Goal: Communication & Community: Answer question/provide support

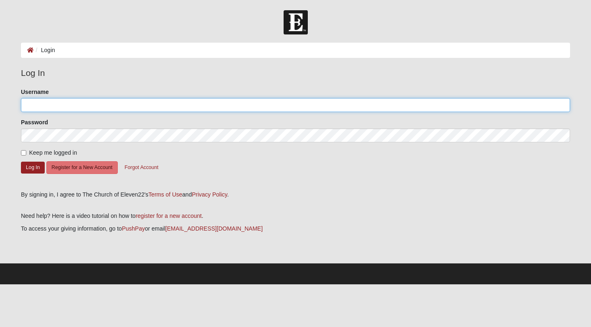
type input "Mmarrott"
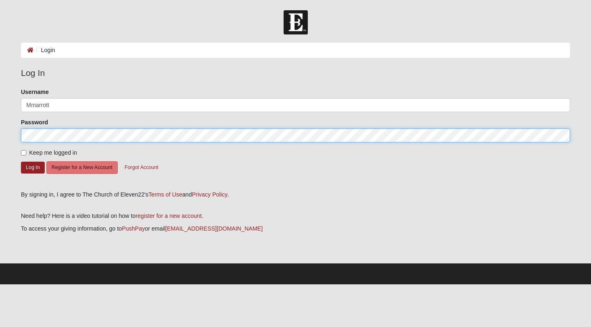
click at [32, 167] on button "Log In" at bounding box center [33, 168] width 24 height 12
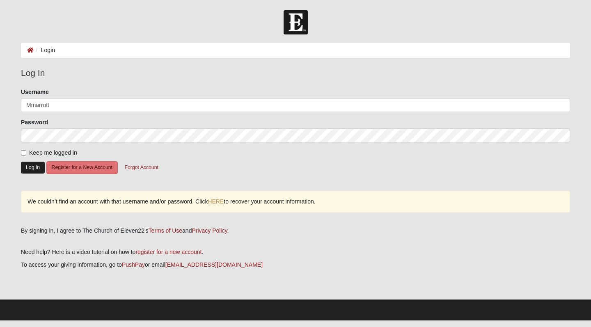
click at [27, 166] on button "Log In" at bounding box center [33, 168] width 24 height 12
click at [25, 152] on input "Keep me logged in" at bounding box center [23, 152] width 5 height 5
checkbox input "true"
click at [215, 204] on link "HERE" at bounding box center [216, 201] width 16 height 7
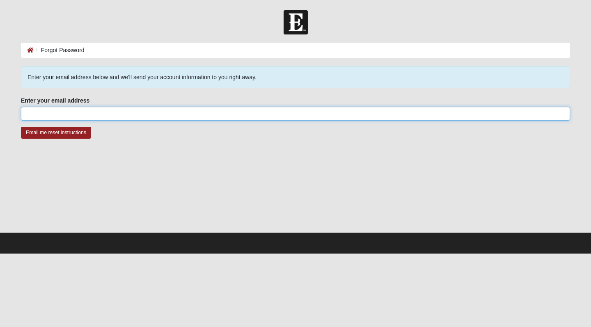
click at [130, 116] on input "Enter your email address" at bounding box center [295, 114] width 549 height 14
type input "matt.[PERSON_NAME]"
click at [55, 133] on input "Email me reset instructions" at bounding box center [56, 133] width 70 height 12
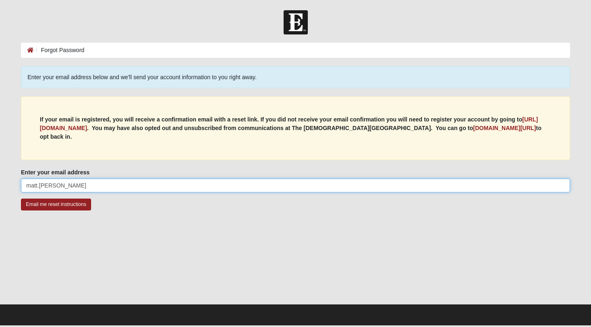
click at [92, 186] on input "matt.[PERSON_NAME]" at bounding box center [295, 186] width 549 height 14
type input "[EMAIL_ADDRESS][PERSON_NAME][DOMAIN_NAME]"
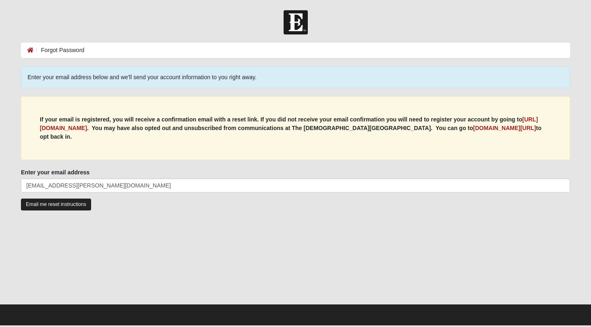
click at [77, 209] on input "Email me reset instructions" at bounding box center [56, 205] width 70 height 12
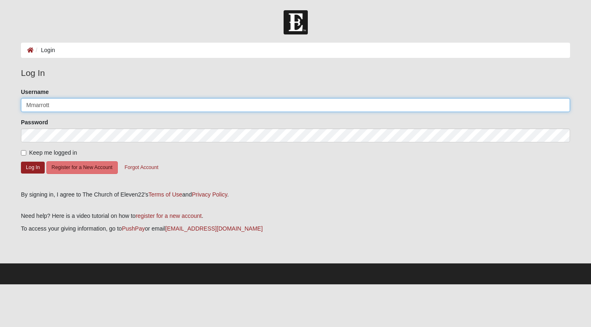
type input "Mmarrott"
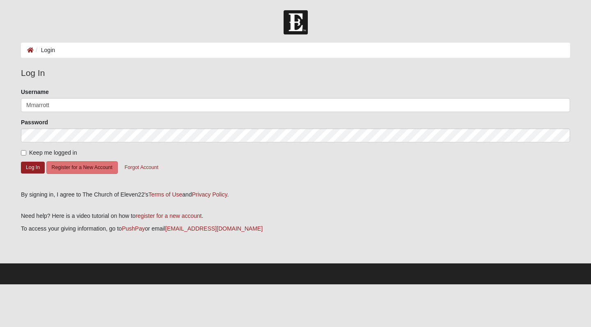
click at [55, 148] on form "Please correct the following: Username Mmarrott Password Keep me logged in Log …" at bounding box center [295, 136] width 549 height 97
click at [52, 151] on span "Keep me logged in" at bounding box center [53, 152] width 48 height 7
click at [26, 151] on input "Keep me logged in" at bounding box center [23, 152] width 5 height 5
checkbox input "true"
click at [37, 162] on button "Log In" at bounding box center [33, 168] width 24 height 12
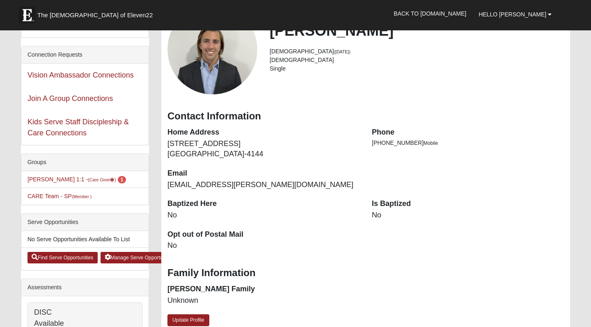
scroll to position [72, 0]
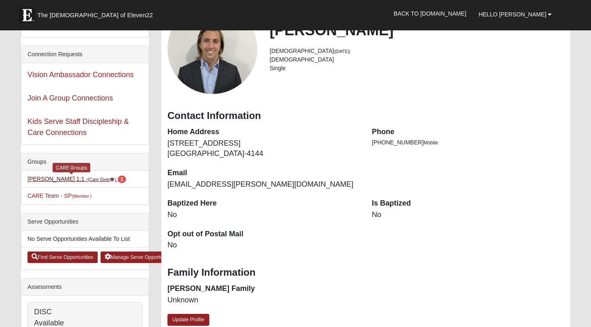
click at [88, 179] on small "(Care Giver )" at bounding box center [102, 179] width 28 height 5
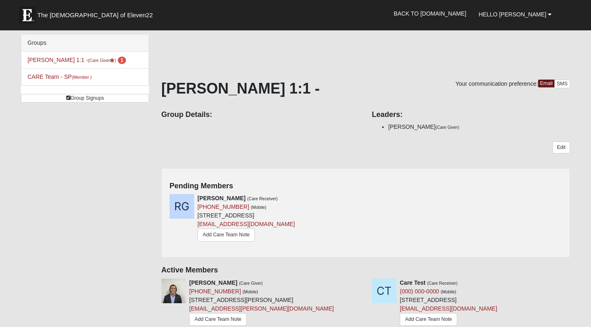
scroll to position [105, 0]
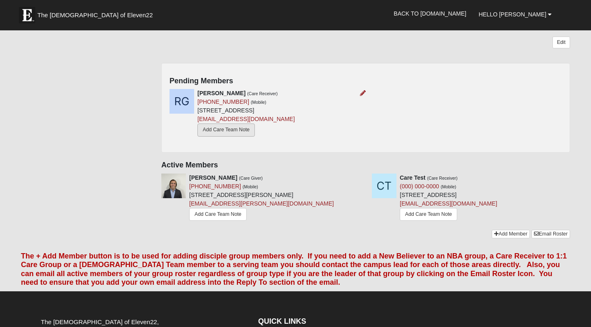
click at [237, 126] on link "Add Care Team Note" at bounding box center [226, 130] width 57 height 13
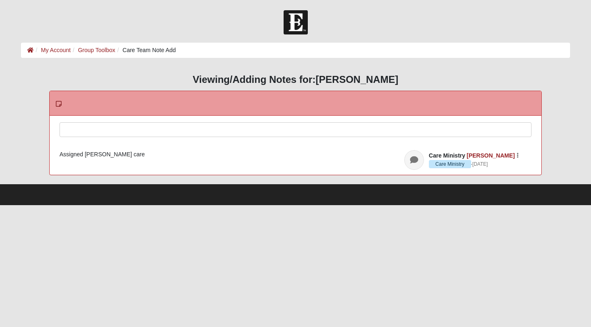
click at [179, 132] on div at bounding box center [295, 141] width 471 height 36
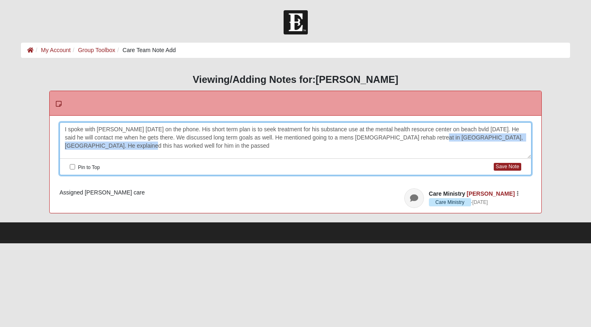
drag, startPoint x: 419, startPoint y: 134, endPoint x: 421, endPoint y: 144, distance: 9.7
click at [421, 144] on div "I spoke with [PERSON_NAME] [DATE] on the phone. His short term plan is to seek …" at bounding box center [295, 141] width 471 height 36
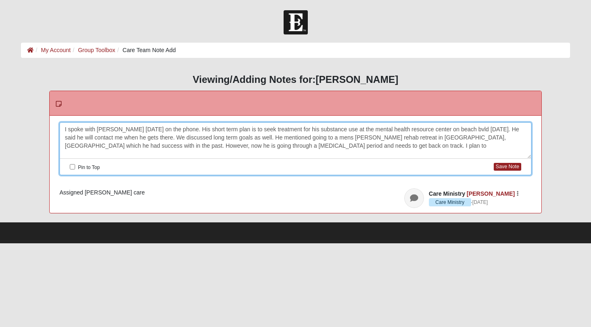
click at [165, 128] on div "I spoke with [PERSON_NAME] [DATE] on the phone. His short term plan is to seek …" at bounding box center [295, 141] width 471 height 36
click at [314, 152] on div "I spoke with [PERSON_NAME] [DATE] on the phone. His short term plan is to seek …" at bounding box center [295, 141] width 471 height 36
click at [414, 139] on div "I spoke with [PERSON_NAME] [DATE] on the phone. His short term plan is to seek …" at bounding box center [295, 141] width 471 height 36
click at [448, 152] on div "I spoke with [PERSON_NAME] [DATE] on the phone. His short term plan is to seek …" at bounding box center [295, 141] width 471 height 36
click at [502, 168] on button "Save Note" at bounding box center [508, 167] width 28 height 8
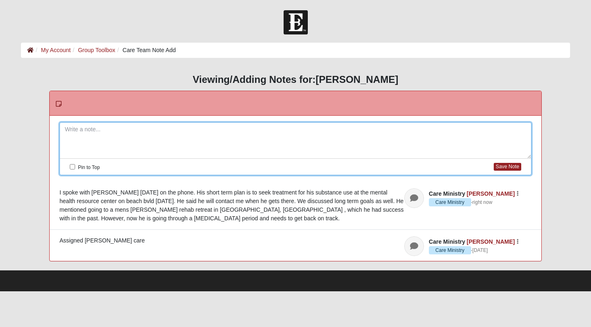
click at [32, 50] on icon at bounding box center [30, 50] width 7 height 6
